Goal: Navigation & Orientation: Understand site structure

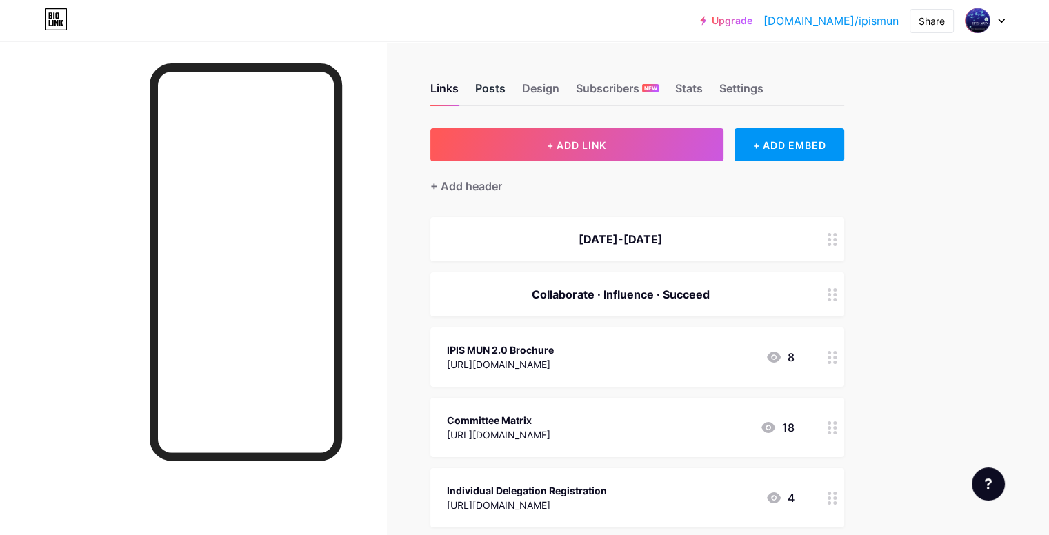
click at [506, 84] on div "Posts" at bounding box center [490, 92] width 30 height 25
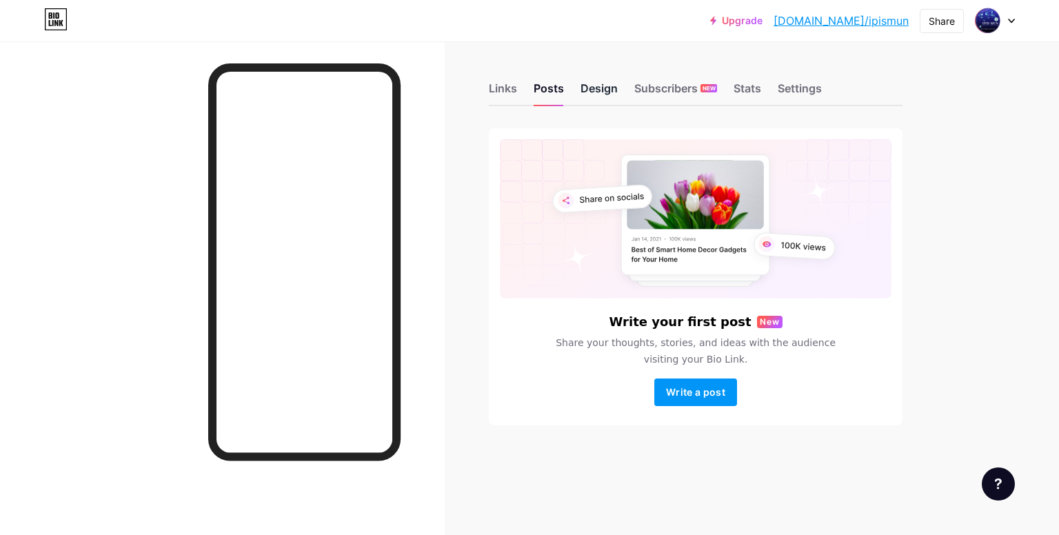
click at [607, 103] on div "Design" at bounding box center [599, 92] width 37 height 25
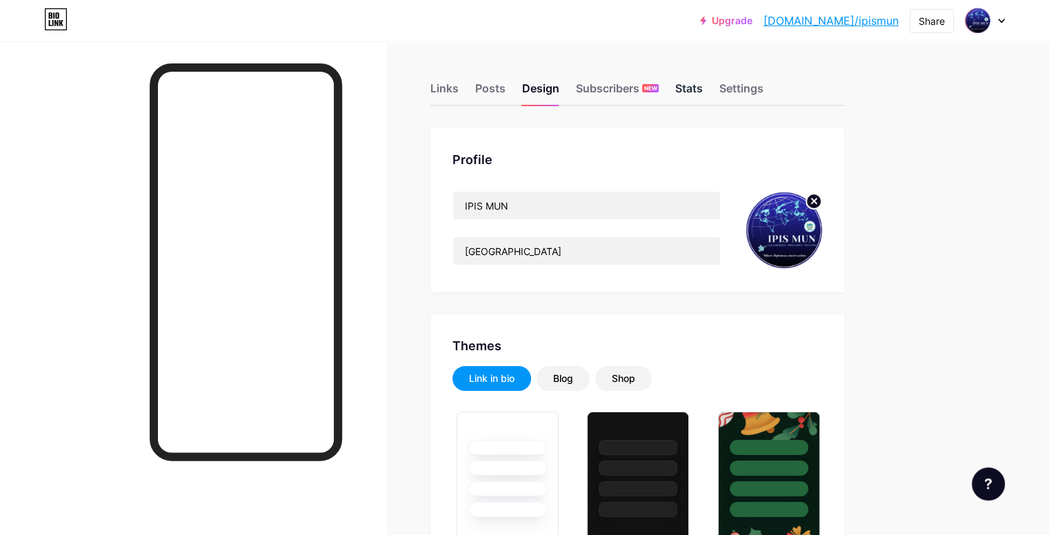
click at [703, 83] on div "Stats" at bounding box center [689, 92] width 28 height 25
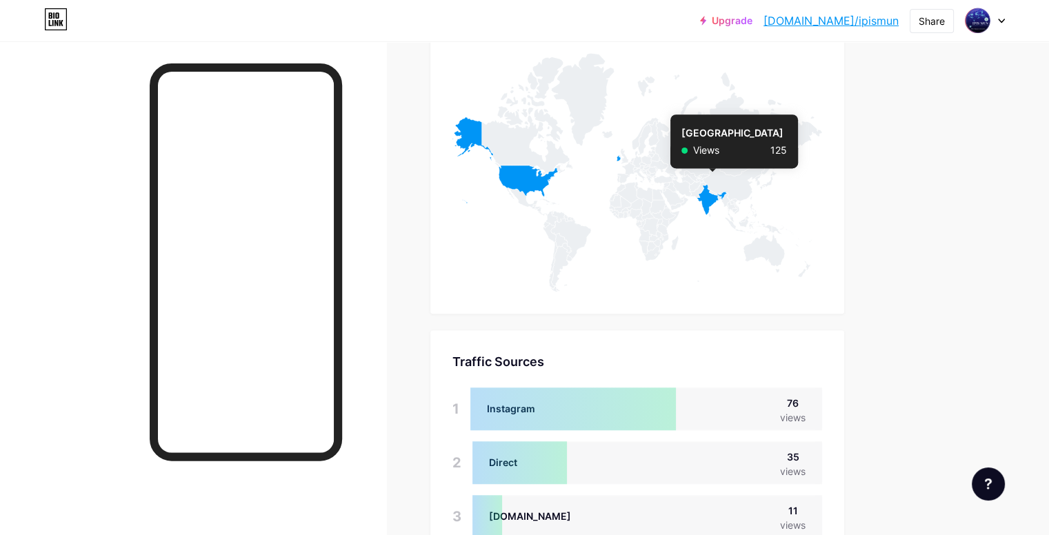
scroll to position [1132, 0]
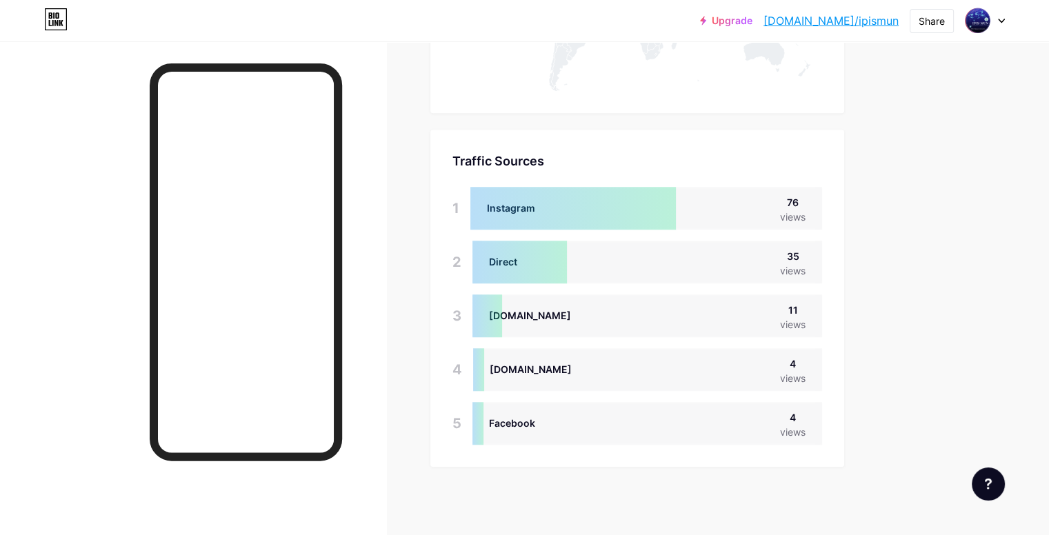
click at [822, 273] on div "Direct 35 views" at bounding box center [647, 262] width 350 height 43
click at [806, 274] on div "views" at bounding box center [793, 270] width 26 height 14
